Goal: Complete application form: Complete application form

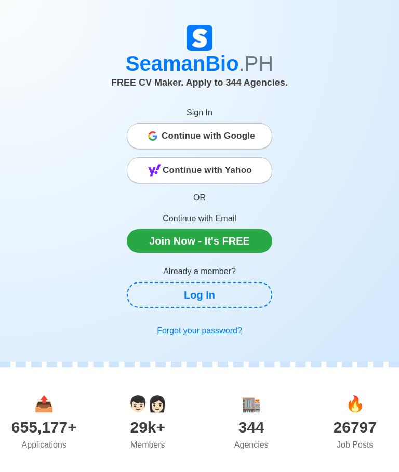
click at [181, 234] on link "Join Now - It's FREE" at bounding box center [200, 241] width 146 height 24
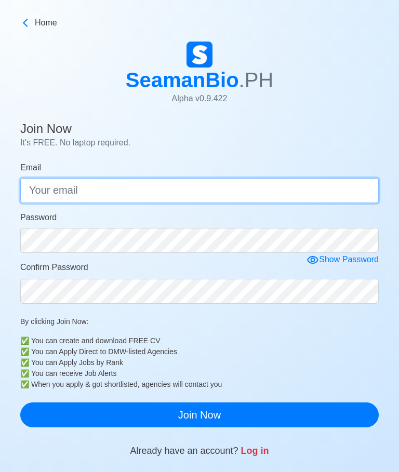
click at [195, 181] on input "Email" at bounding box center [199, 190] width 359 height 25
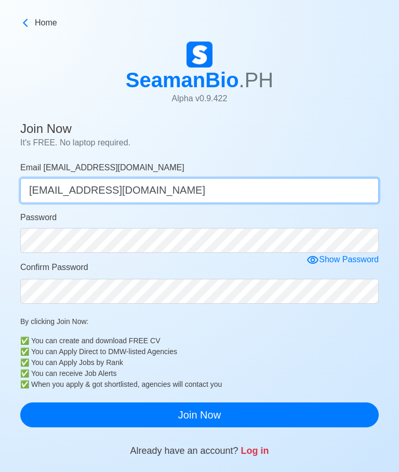
type input "[EMAIL_ADDRESS][DOMAIN_NAME]"
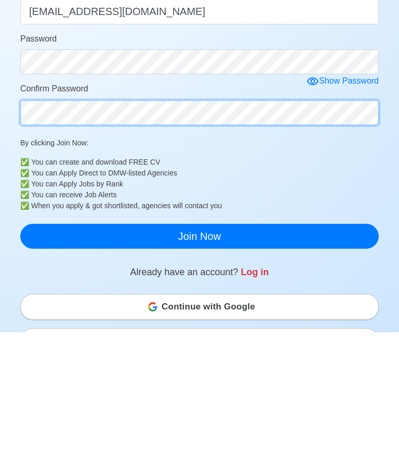
scroll to position [58, 0]
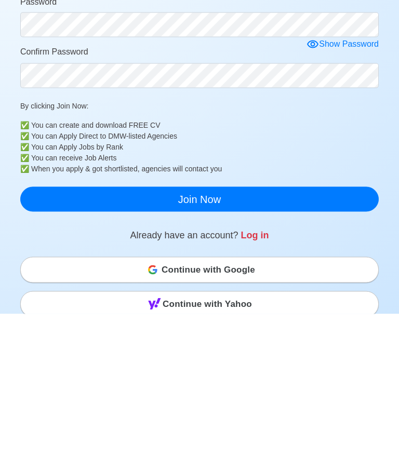
click at [212, 345] on button "Join Now" at bounding box center [199, 357] width 359 height 25
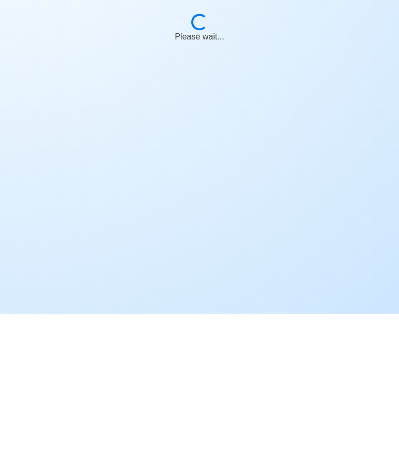
scroll to position [51, 0]
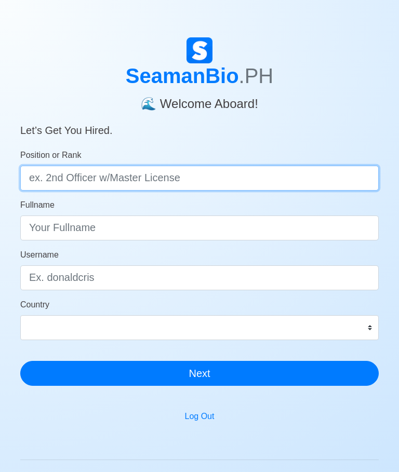
click at [199, 178] on input "Position or Rank" at bounding box center [199, 178] width 359 height 25
type input "Cook"
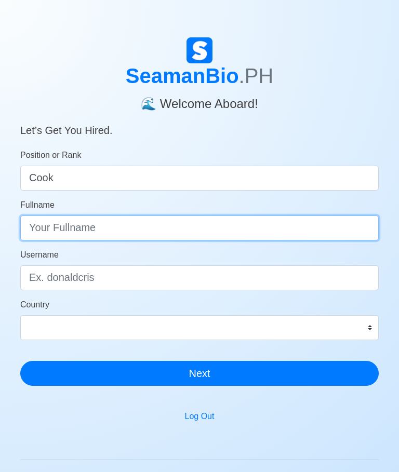
click at [99, 223] on input "Fullname" at bounding box center [199, 228] width 359 height 25
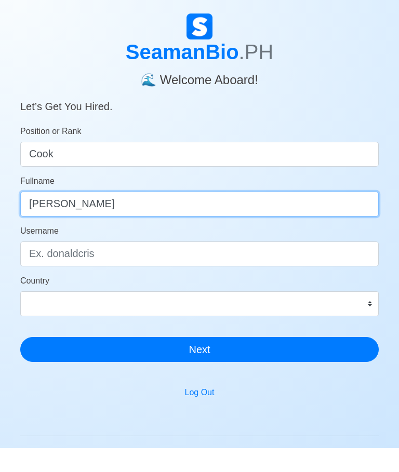
type input "Roger J Mendoza"
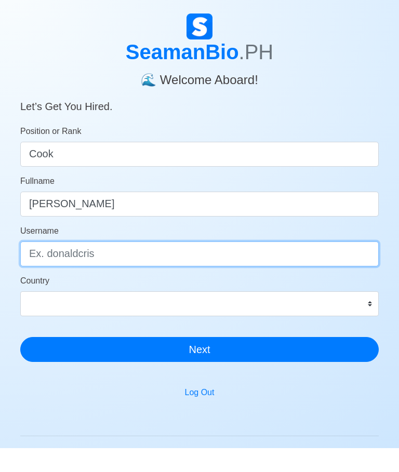
click at [109, 266] on input "Username" at bounding box center [199, 278] width 359 height 25
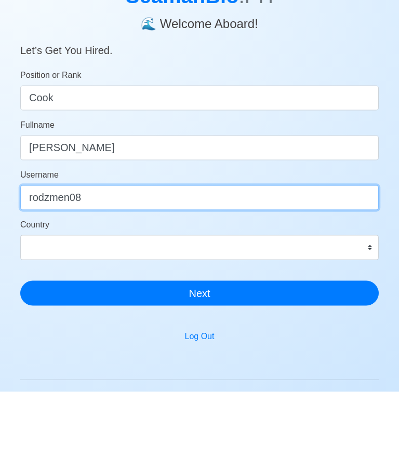
type input "rodzmen08"
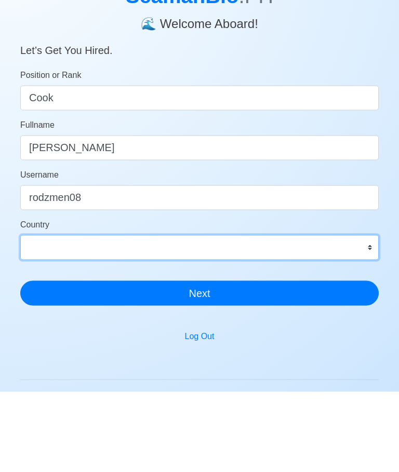
click at [52, 316] on select "Afghanistan Åland Islands Albania Algeria American Samoa Andorra Angola Anguill…" at bounding box center [199, 328] width 359 height 25
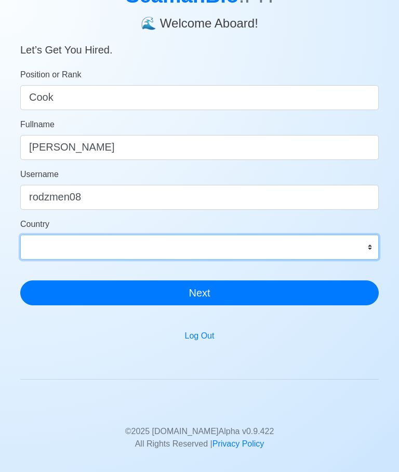
select select "PH"
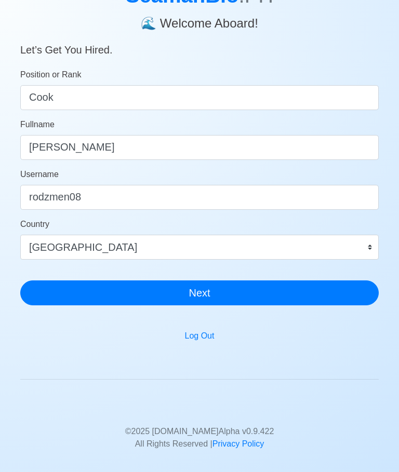
click at [225, 286] on button "Next" at bounding box center [199, 293] width 359 height 25
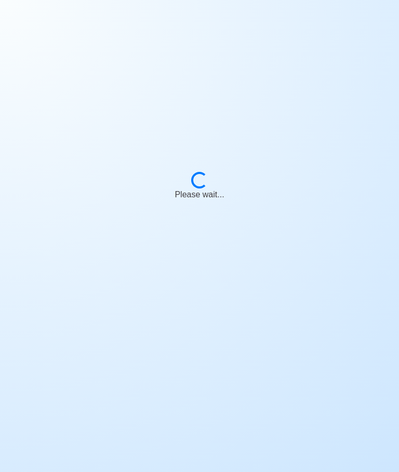
scroll to position [51, 0]
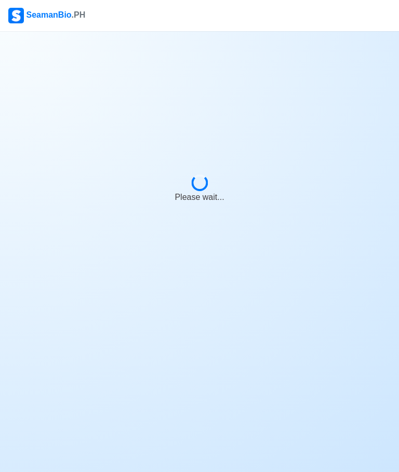
scroll to position [39, 0]
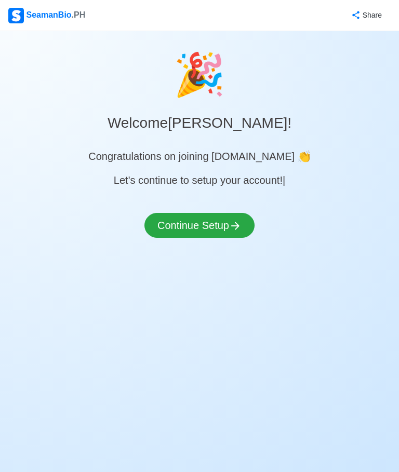
click at [234, 213] on button "Continue Setup" at bounding box center [200, 225] width 110 height 25
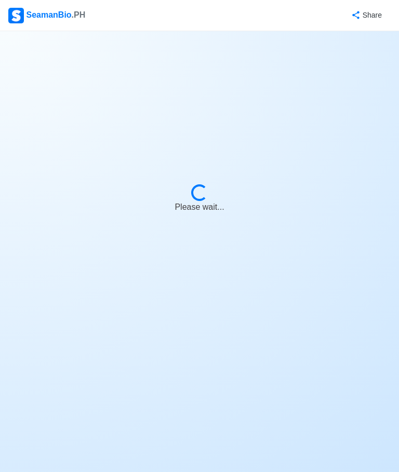
select select "Visible for Hiring"
select select "PH"
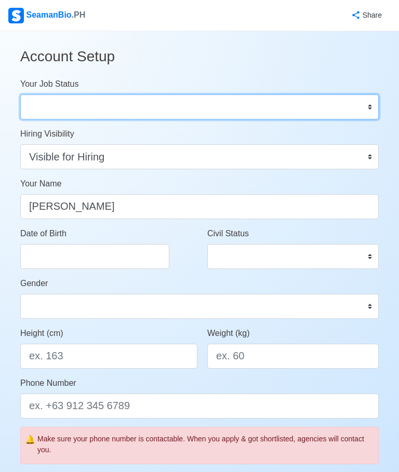
click at [367, 103] on select "Onboard Actively Looking for Job Not Looking for Job" at bounding box center [199, 107] width 359 height 25
select select "Actively Looking for Job"
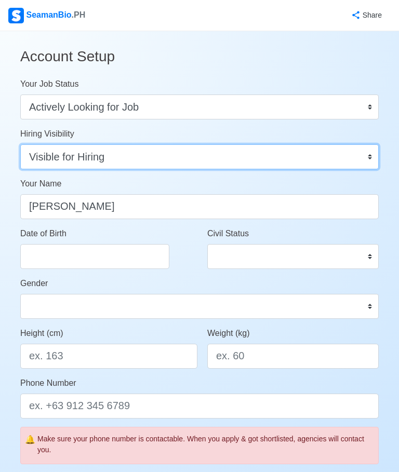
click at [374, 154] on select "Visible for Hiring Not Visible for Hiring" at bounding box center [199, 157] width 359 height 25
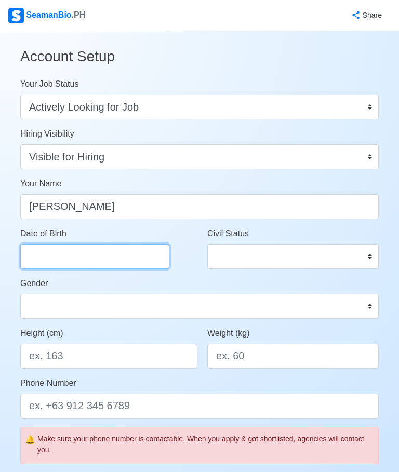
click at [67, 248] on input "Date of Birth" at bounding box center [94, 256] width 149 height 25
select select "****"
select select "*********"
click at [132, 11] on div "Share" at bounding box center [238, 15] width 305 height 29
click at [98, 247] on input "Date of Birth" at bounding box center [94, 256] width 149 height 25
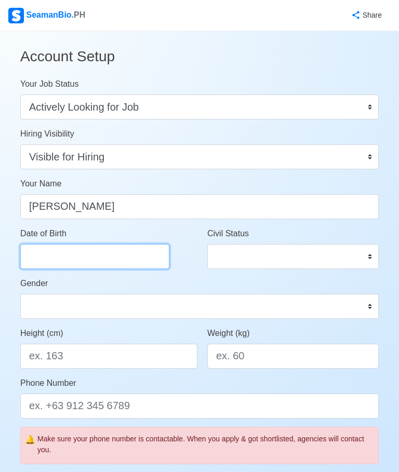
select select "****"
select select "*********"
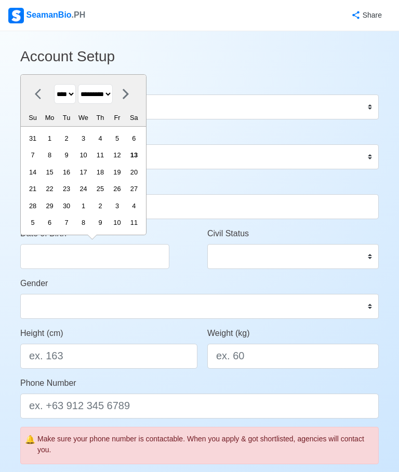
click at [64, 91] on select "**** **** **** **** **** **** **** **** **** **** **** **** **** **** **** ****…" at bounding box center [65, 94] width 22 height 20
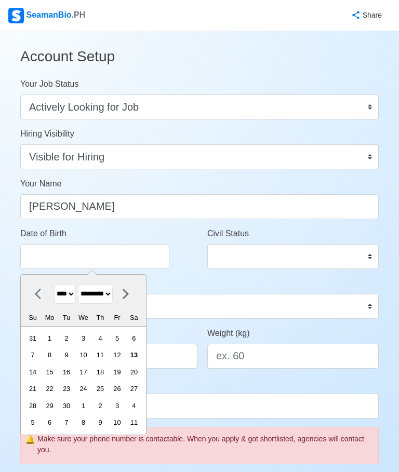
select select "****"
click at [132, 288] on icon at bounding box center [126, 294] width 12 height 12
select select "*******"
click at [90, 351] on div "8" at bounding box center [83, 355] width 14 height 14
type input "10/08/1980"
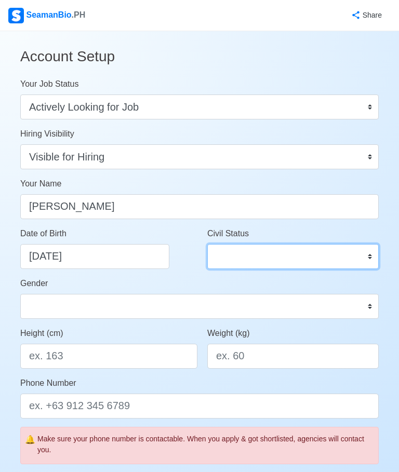
click at [375, 257] on select "Single Married Widowed Separated" at bounding box center [293, 256] width 172 height 25
select select "Married"
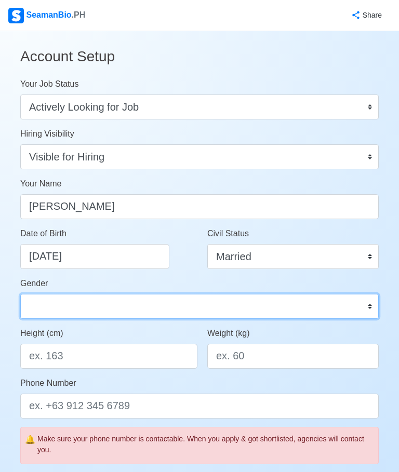
click at [373, 308] on select "Male Female" at bounding box center [199, 306] width 359 height 25
select select "Male"
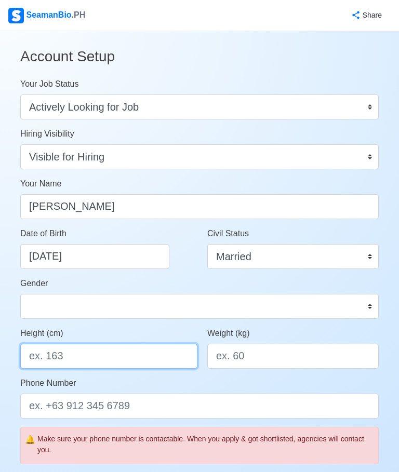
click at [81, 346] on input "Height (cm)" at bounding box center [108, 356] width 177 height 25
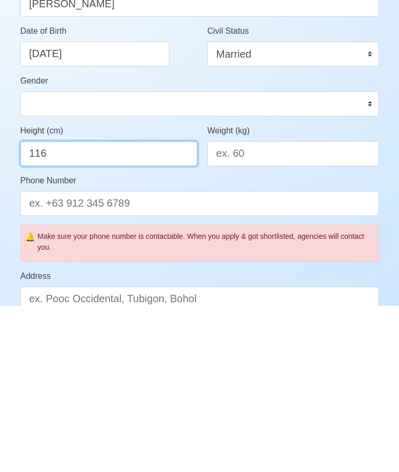
type input "116"
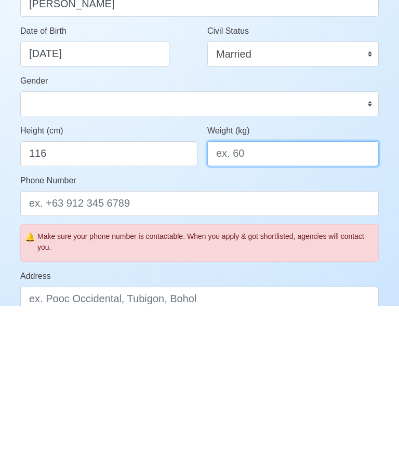
click at [277, 308] on input "Weight (kg)" at bounding box center [293, 320] width 172 height 25
click at [268, 308] on input "Weight (kg)" at bounding box center [293, 320] width 172 height 25
type input "60"
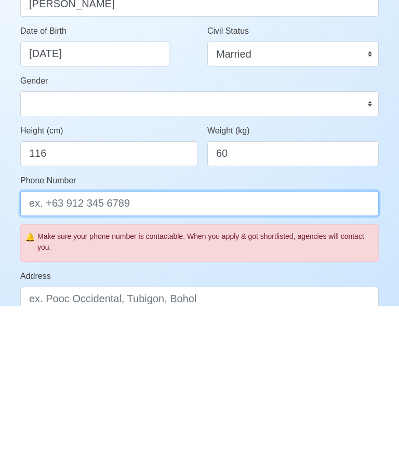
click at [33, 358] on input "Phone Number" at bounding box center [199, 370] width 359 height 25
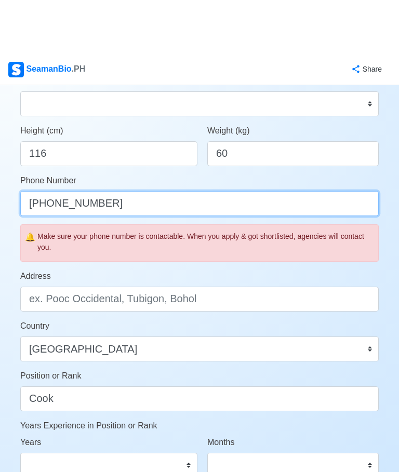
scroll to position [257, 0]
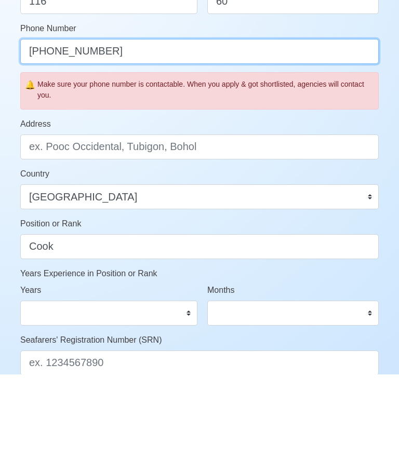
type input "+6329155081855"
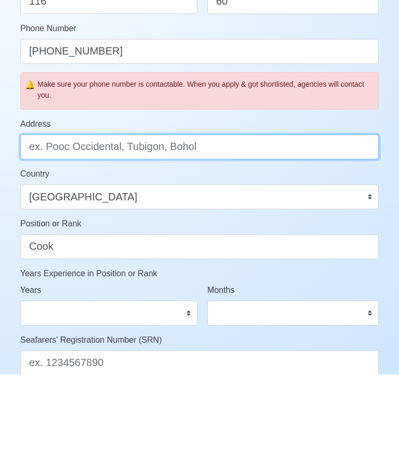
click at [43, 232] on input "Address" at bounding box center [199, 244] width 359 height 25
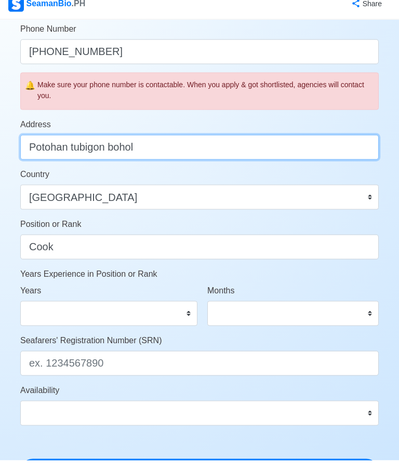
scroll to position [345, 0]
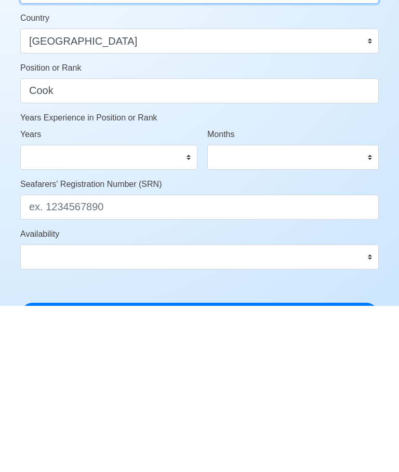
type input "Potohan tubigon bohol"
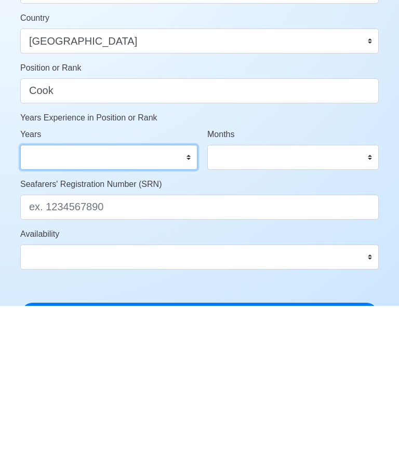
click at [187, 311] on select "0 1 2 3 4 5 6 7 8 9 10 11 12 13 14 15 16 17 18 19 20 21 22 23 24 25 26 27 28 29…" at bounding box center [108, 323] width 177 height 25
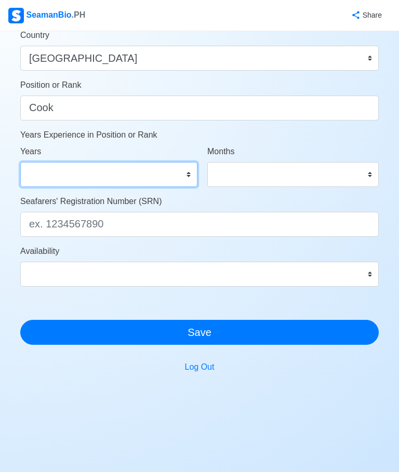
select select "12"
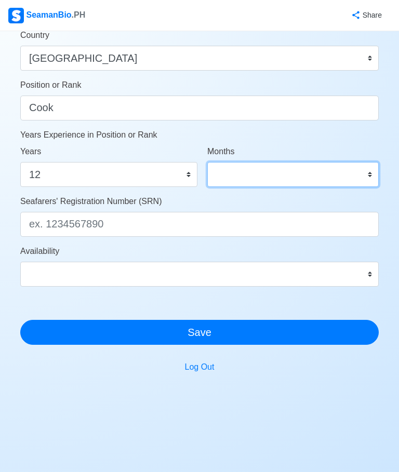
click at [372, 171] on select "0 1 2 3 4 5 6 7 8 9 10 11" at bounding box center [293, 174] width 172 height 25
select select "3"
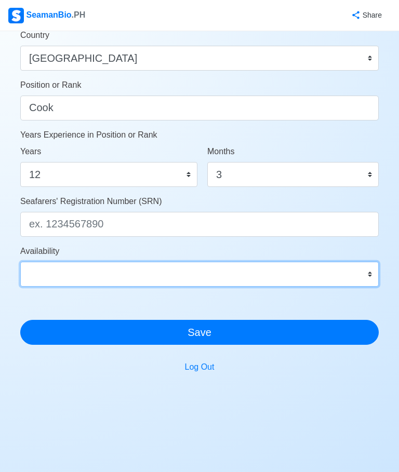
click at [375, 273] on select "Immediate Oct 2025 Nov 2025 Dec 2025 Jan 2026 Feb 2026 Mar 2026 Apr 2026 May 20…" at bounding box center [199, 274] width 359 height 25
select select "4102416000000"
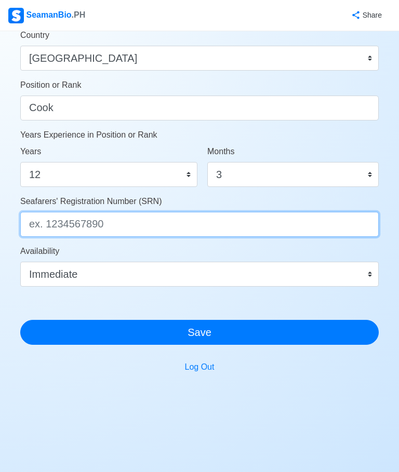
click at [131, 222] on input "Seafarers' Registration Number (SRN)" at bounding box center [199, 224] width 359 height 25
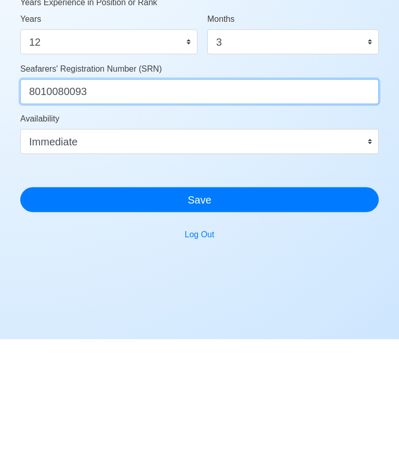
type input "8010080093"
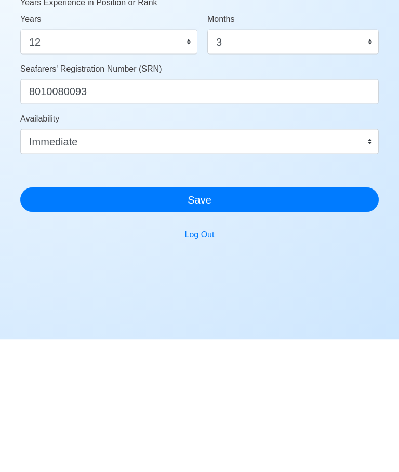
click at [208, 320] on button "Save" at bounding box center [199, 332] width 359 height 25
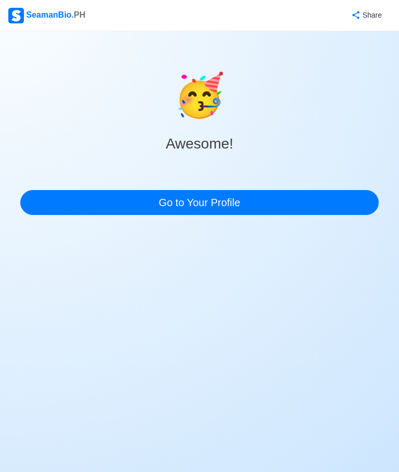
scroll to position [0, 0]
click at [182, 193] on link "Go to Your Profile" at bounding box center [199, 202] width 359 height 25
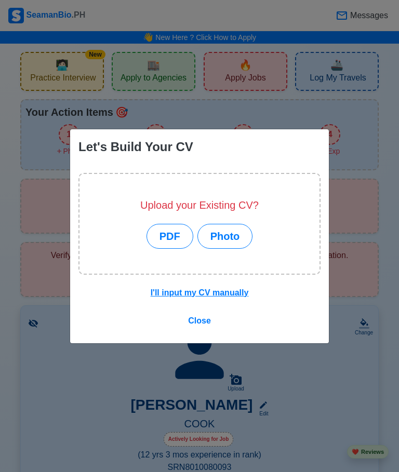
click at [173, 229] on button "PDF" at bounding box center [170, 236] width 47 height 25
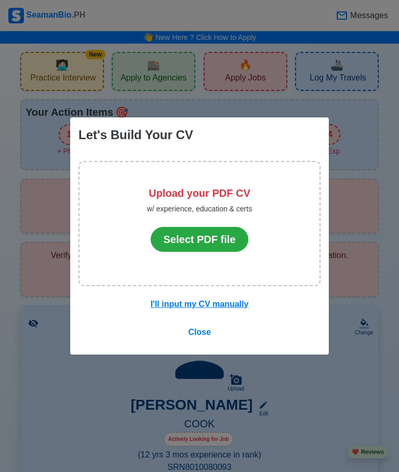
click at [195, 232] on button "Select PDF file" at bounding box center [200, 239] width 98 height 25
